Goal: Task Accomplishment & Management: Use online tool/utility

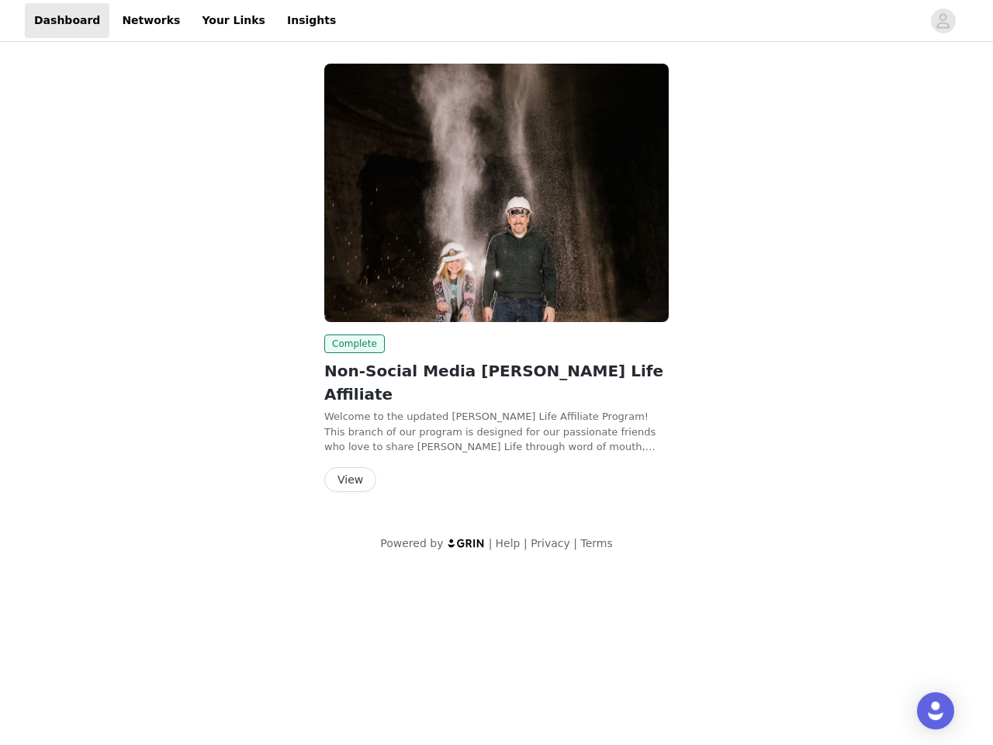
click at [496, 273] on img at bounding box center [496, 193] width 344 height 258
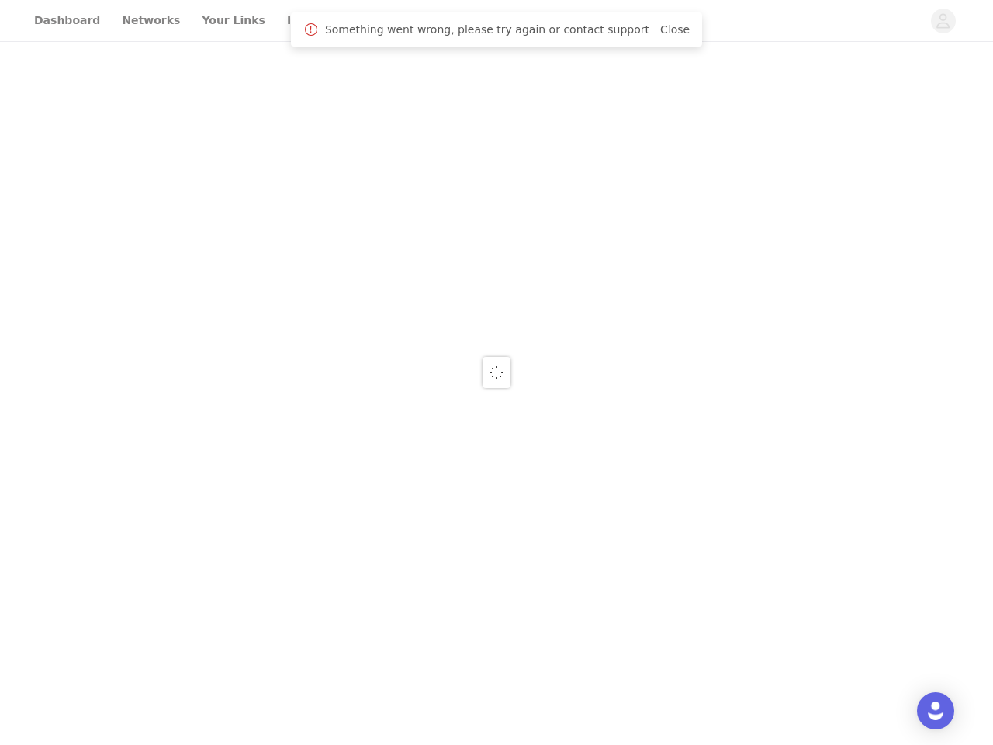
click at [496, 21] on body "Dashboard Networks Your Links Insights Something went wrong, please try again o…" at bounding box center [496, 372] width 993 height 745
click at [943, 21] on div at bounding box center [496, 372] width 993 height 745
click at [496, 192] on div at bounding box center [496, 372] width 993 height 745
click at [351, 344] on div at bounding box center [496, 372] width 993 height 745
